Goal: Check status: Check status

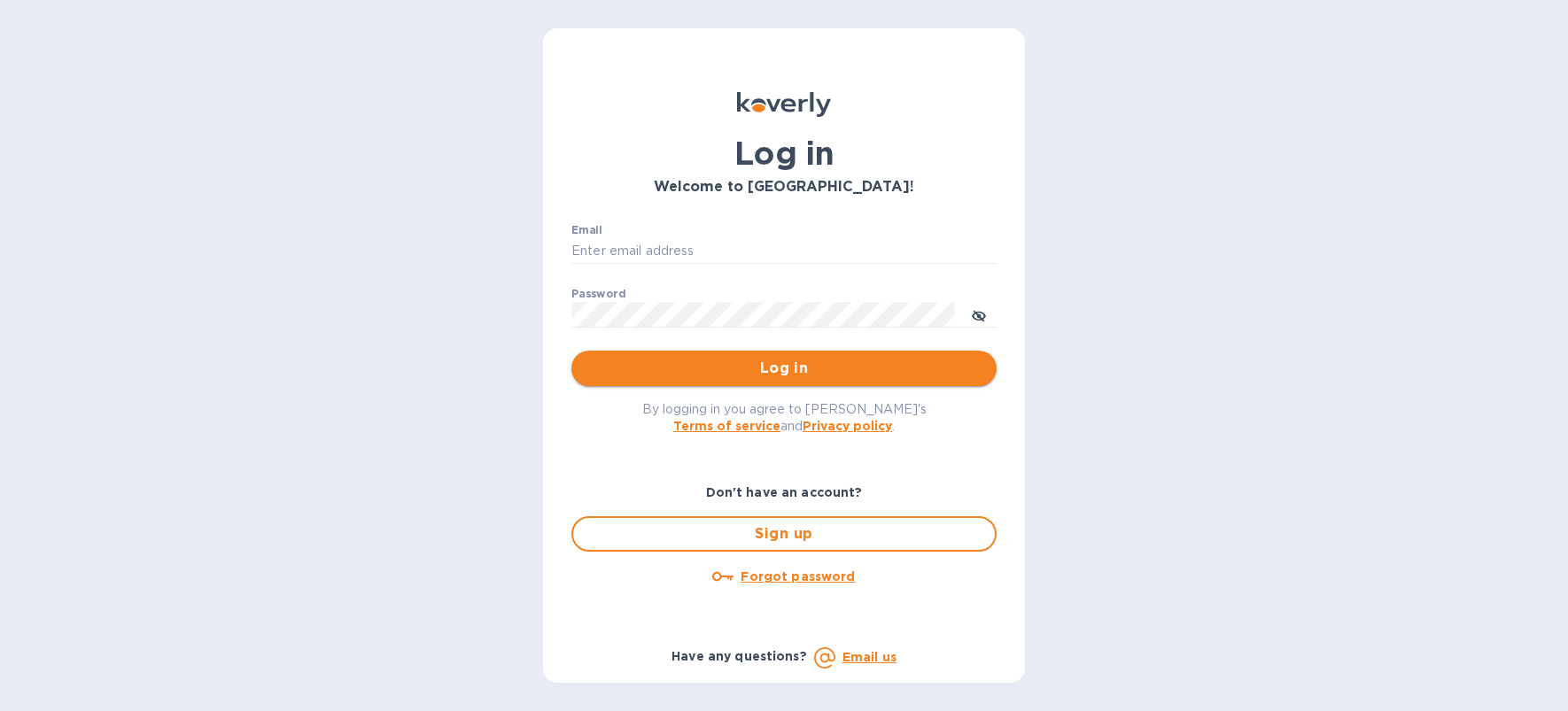
type input "denise@dolliffco.com"
click at [818, 377] on span "Log in" at bounding box center [784, 368] width 397 height 21
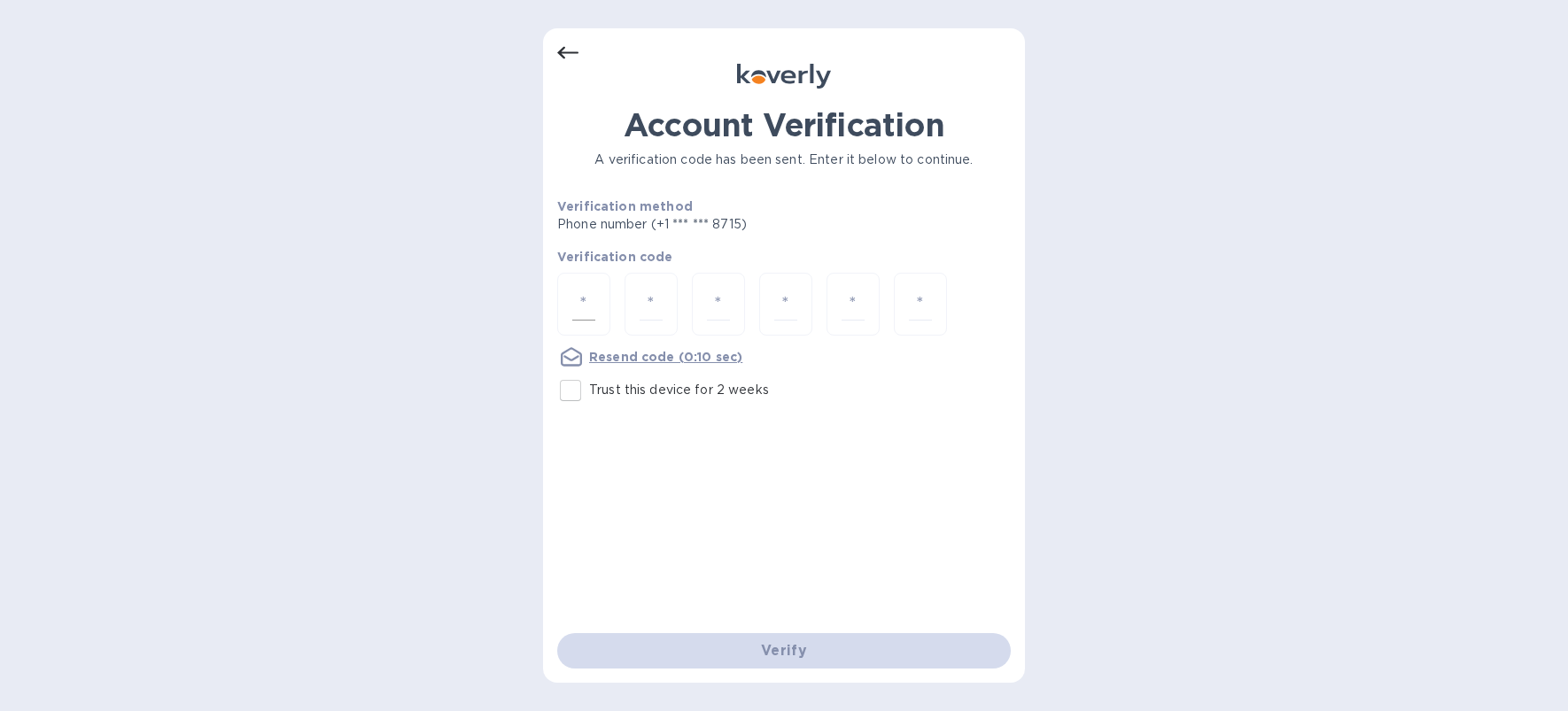
click at [566, 303] on div at bounding box center [583, 303] width 53 height 63
type input "9"
type input "6"
type input "7"
type input "1"
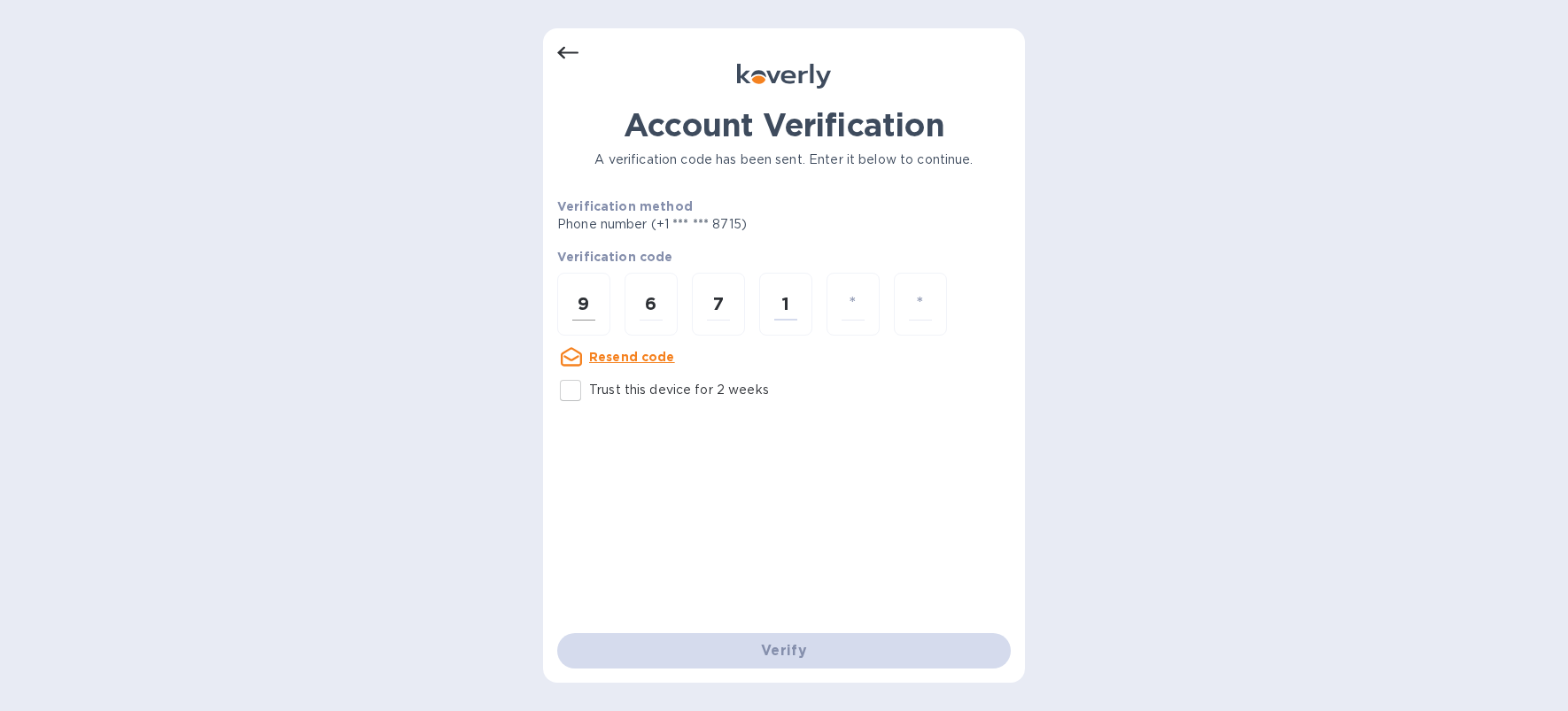
type input "5"
type input "2"
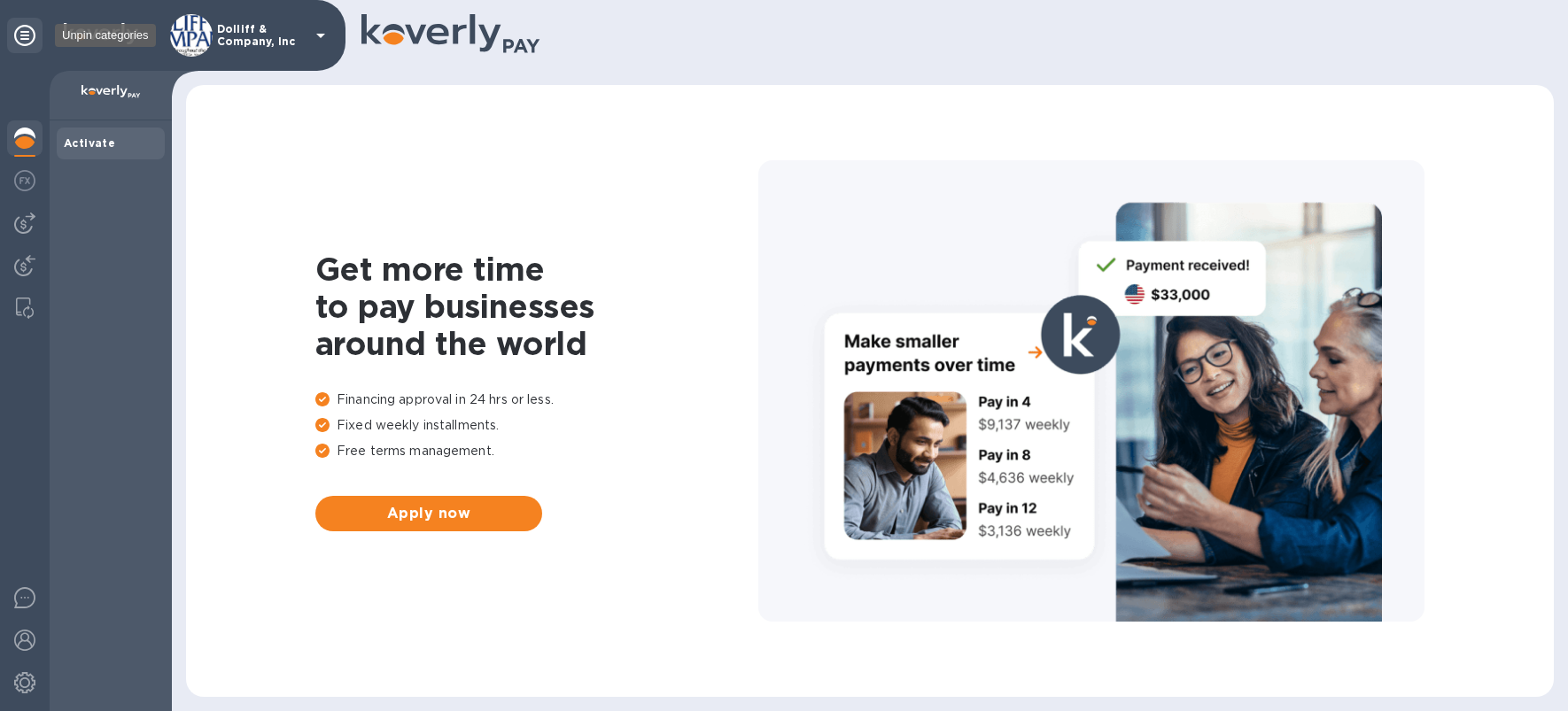
click at [17, 39] on icon at bounding box center [25, 36] width 21 height 21
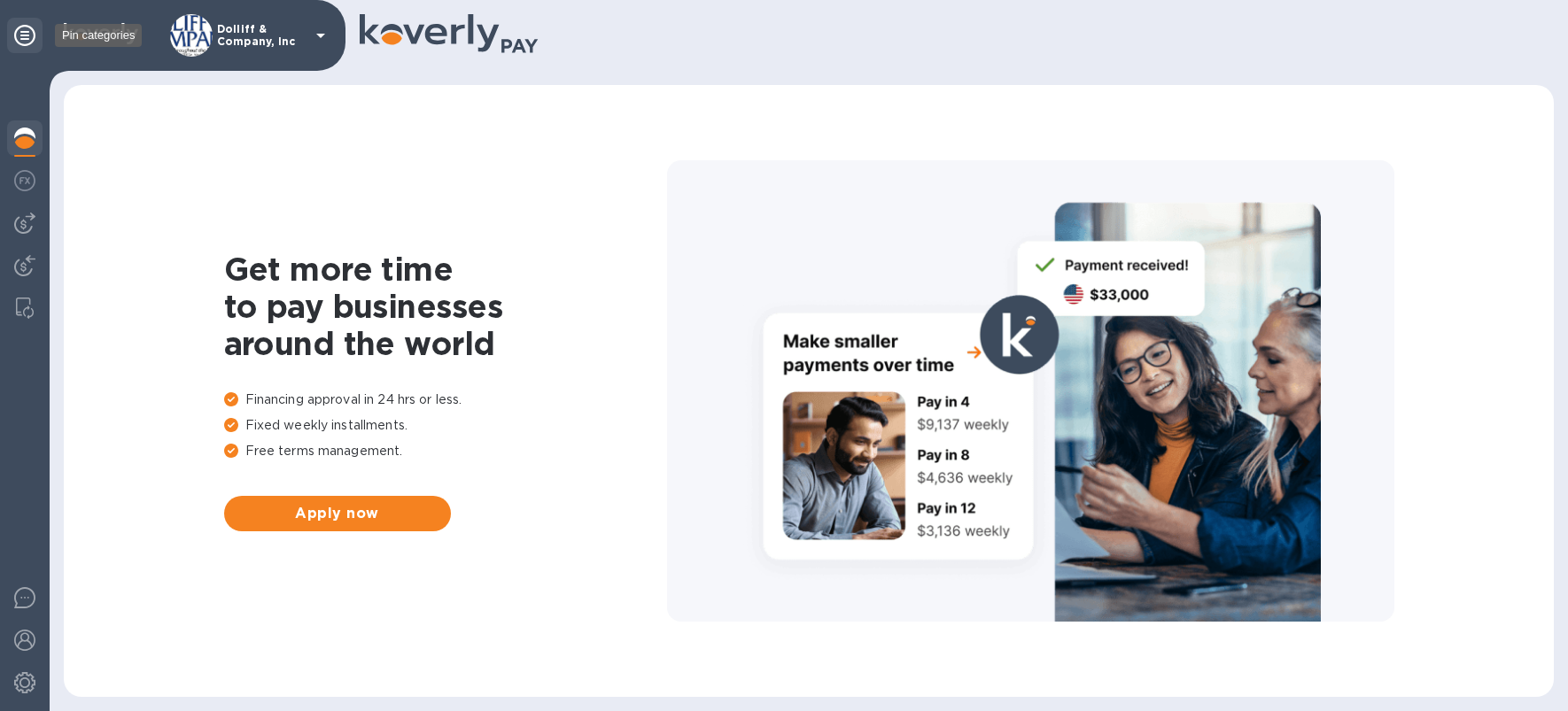
click at [17, 39] on icon at bounding box center [25, 36] width 21 height 21
